Goal: Use online tool/utility: Utilize a website feature to perform a specific function

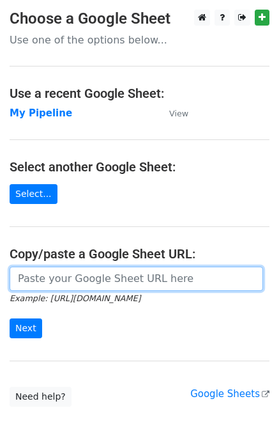
drag, startPoint x: 0, startPoint y: 0, endPoint x: 102, endPoint y: 278, distance: 296.2
click at [102, 278] on input "url" at bounding box center [137, 278] width 254 height 24
paste input "https://docs.google.com/spreadsheets/d/1U_mQk6aSlQtYKjJl1zyBDHA5CHALlrQZ76MJY6o…"
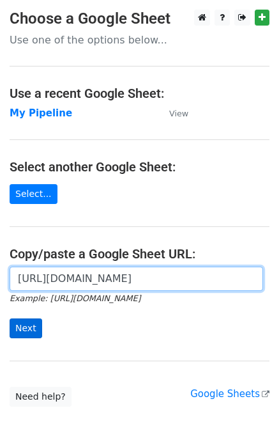
type input "https://docs.google.com/spreadsheets/d/1U_mQk6aSlQtYKjJl1zyBDHA5CHALlrQZ76MJY6o…"
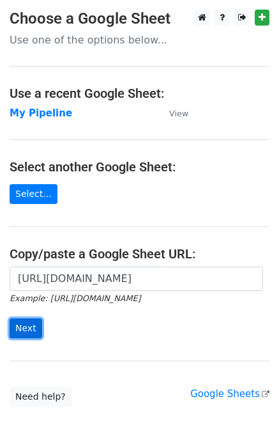
click at [26, 323] on input "Next" at bounding box center [26, 328] width 33 height 20
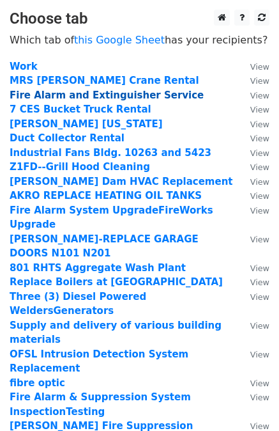
click at [127, 97] on strong "Fire Alarm and Extinguisher Service" at bounding box center [107, 95] width 194 height 12
